Goal: Navigation & Orientation: Find specific page/section

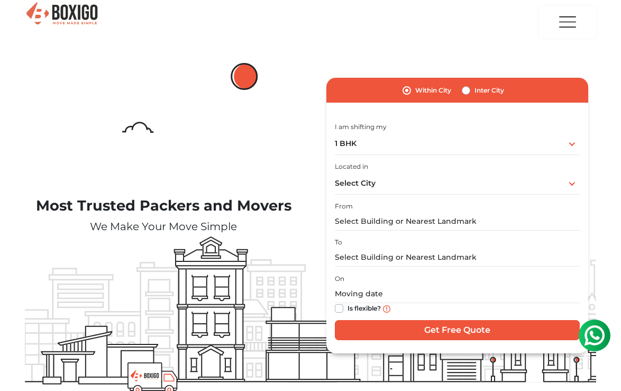
click at [475, 92] on label "Inter City" at bounding box center [490, 90] width 30 height 13
click at [466, 92] on input "Inter City" at bounding box center [466, 89] width 8 height 11
radio input "true"
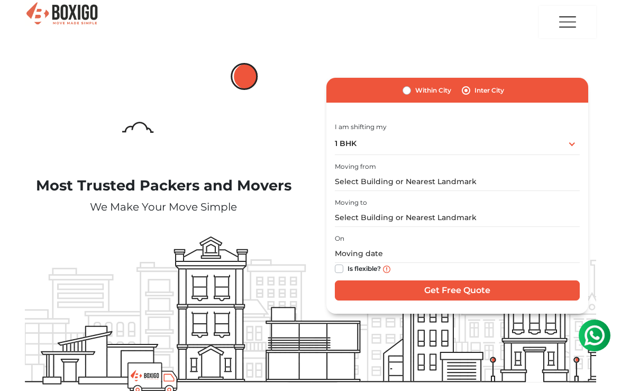
click at [415, 90] on label "Within City" at bounding box center [433, 90] width 36 height 13
click at [408, 90] on input "Within City" at bounding box center [407, 89] width 8 height 11
radio input "true"
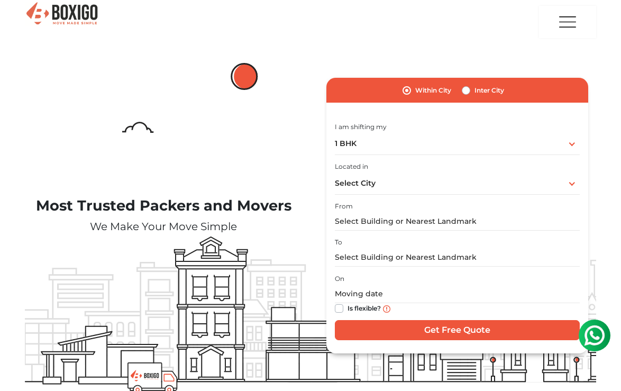
click at [475, 90] on label "Inter City" at bounding box center [490, 90] width 30 height 13
click at [469, 90] on input "Inter City" at bounding box center [466, 89] width 8 height 11
radio input "true"
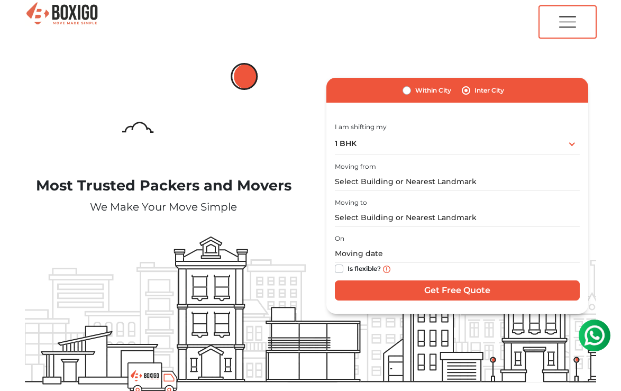
click at [566, 20] on img "button" at bounding box center [567, 21] width 21 height 31
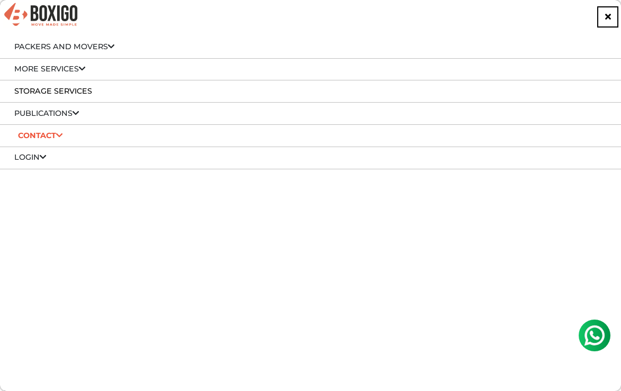
click at [60, 133] on icon at bounding box center [59, 135] width 7 height 7
click at [79, 69] on link "More services" at bounding box center [49, 69] width 71 height 10
click at [48, 9] on img at bounding box center [41, 15] width 76 height 26
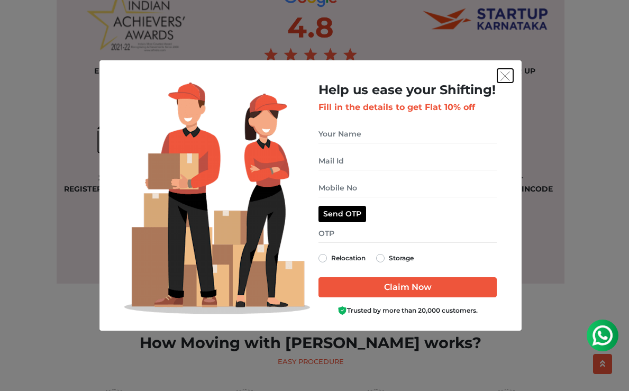
click at [505, 73] on img "get free quote dialog" at bounding box center [506, 76] width 10 height 10
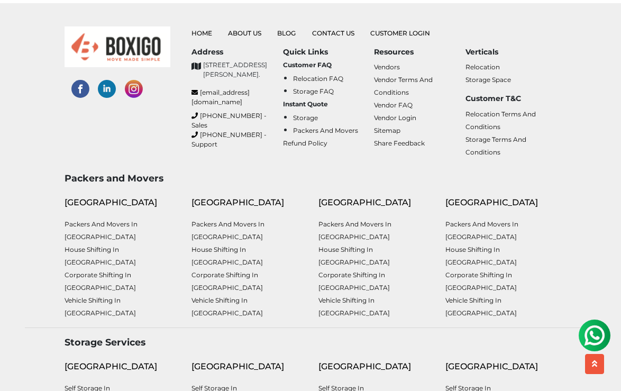
scroll to position [2860, 0]
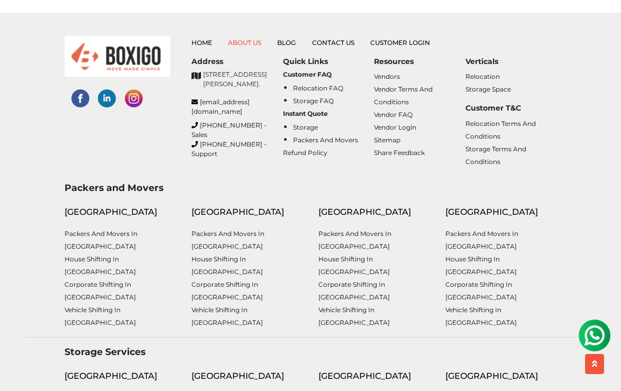
click at [241, 43] on link "About Us" at bounding box center [244, 43] width 33 height 8
